Goal: Find specific page/section

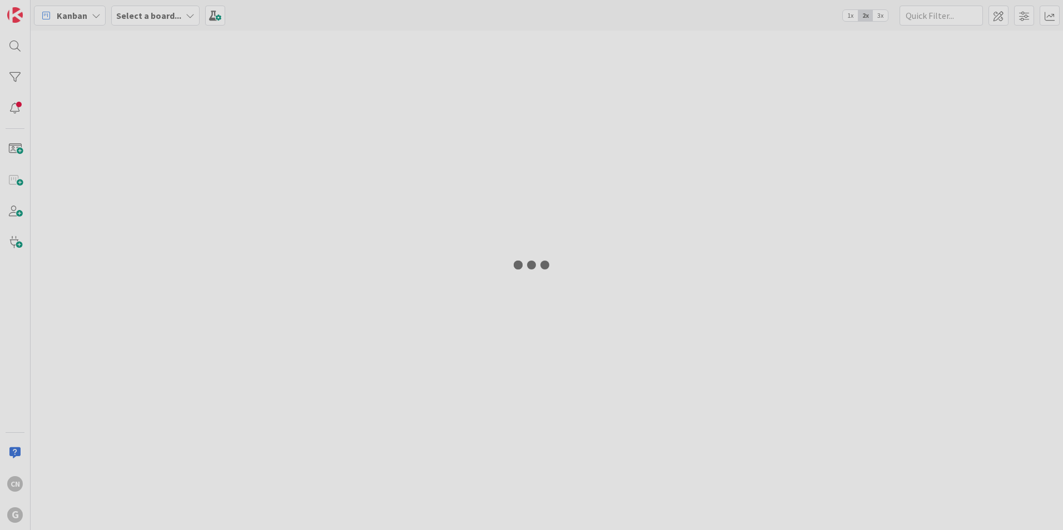
type input "[PERSON_NAME]"
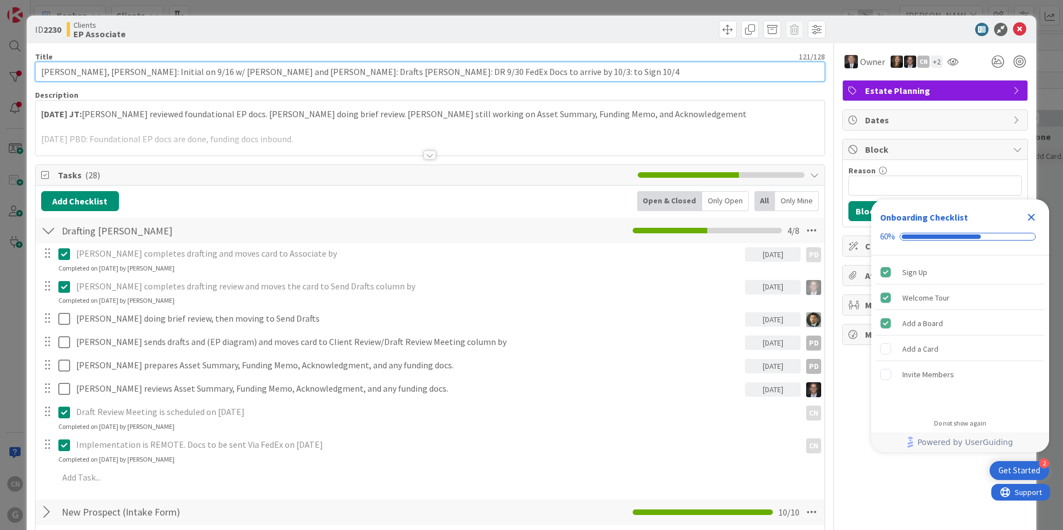
drag, startPoint x: 294, startPoint y: 72, endPoint x: 319, endPoint y: 68, distance: 25.8
click at [320, 68] on input "[PERSON_NAME], [PERSON_NAME]: Initial on 9/16 w/ [PERSON_NAME] and [PERSON_NAME…" at bounding box center [430, 72] width 790 height 20
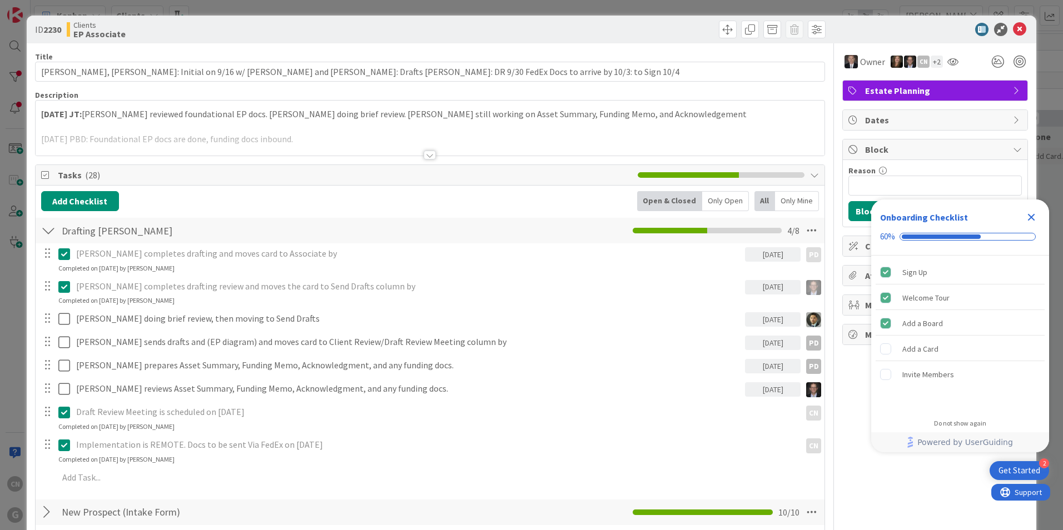
click at [1030, 217] on icon "Close Checklist" at bounding box center [1031, 217] width 7 height 7
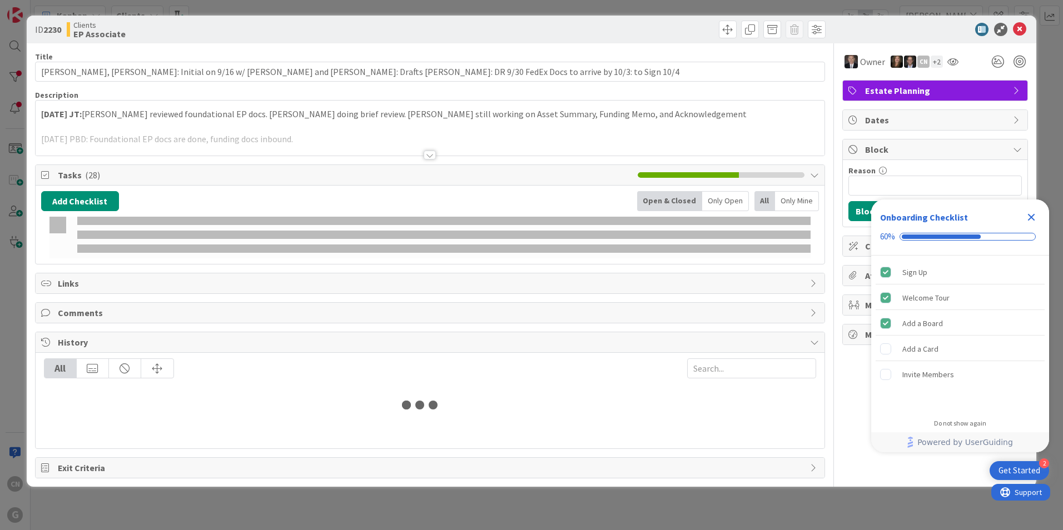
type input "[PERSON_NAME]"
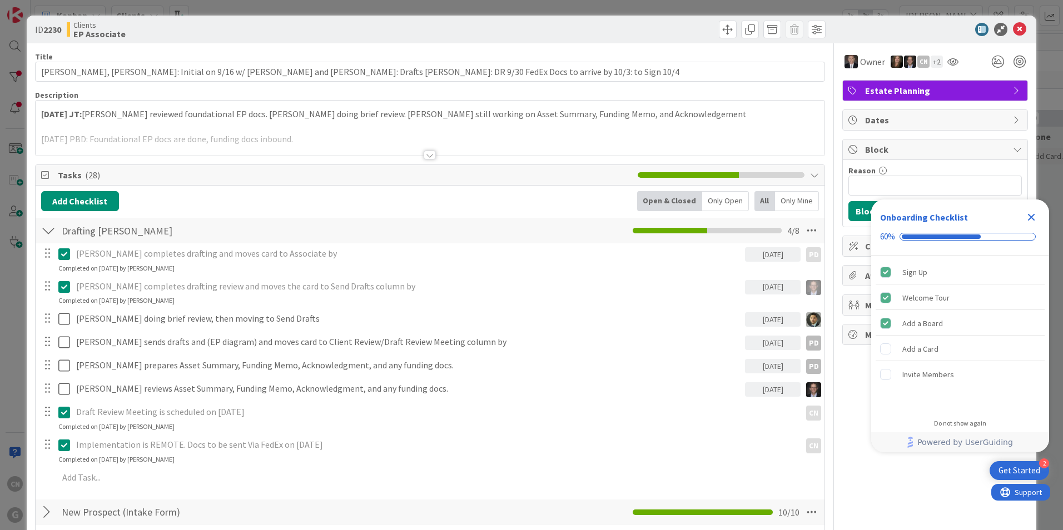
click at [1033, 216] on icon "Close Checklist" at bounding box center [1031, 217] width 7 height 7
